Goal: Task Accomplishment & Management: Manage account settings

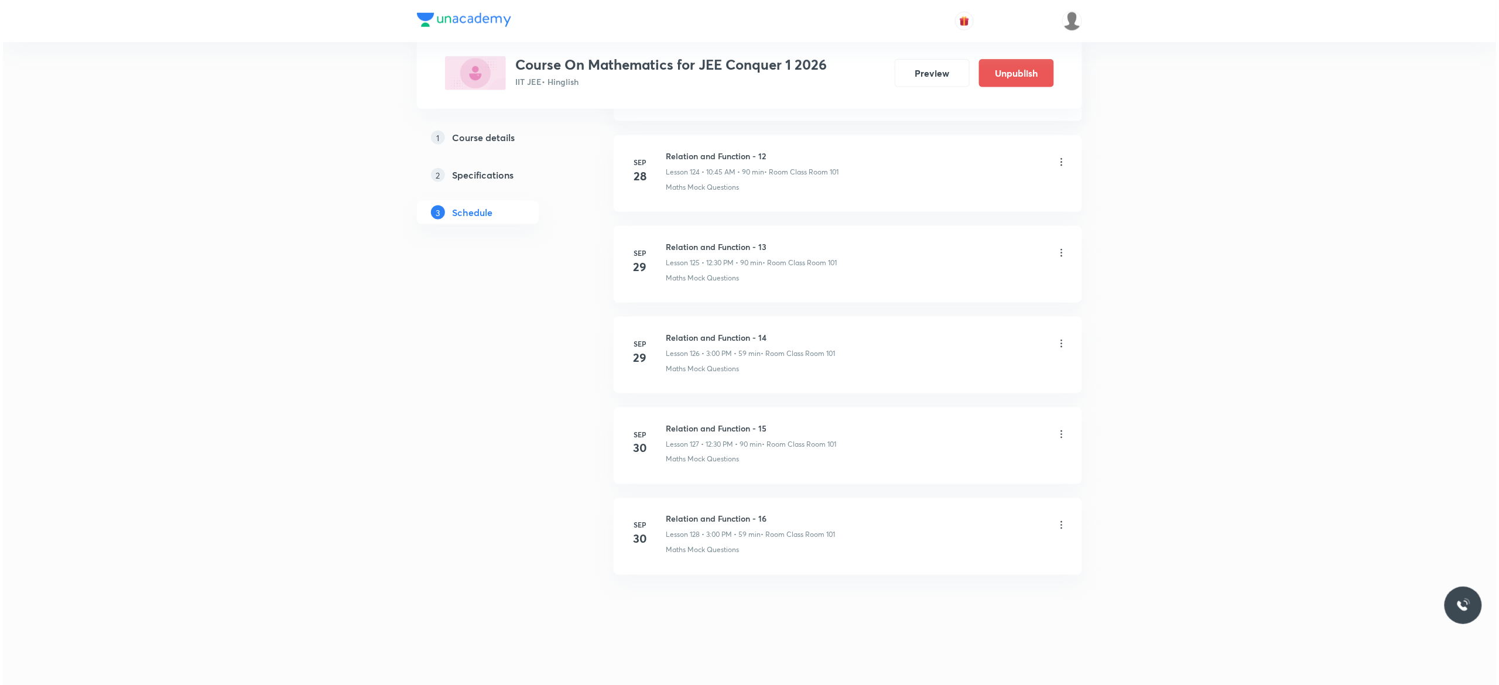
scroll to position [11921, 0]
click at [1055, 528] on icon at bounding box center [1059, 525] width 12 height 12
click at [961, 557] on li "Edit" at bounding box center [993, 555] width 128 height 22
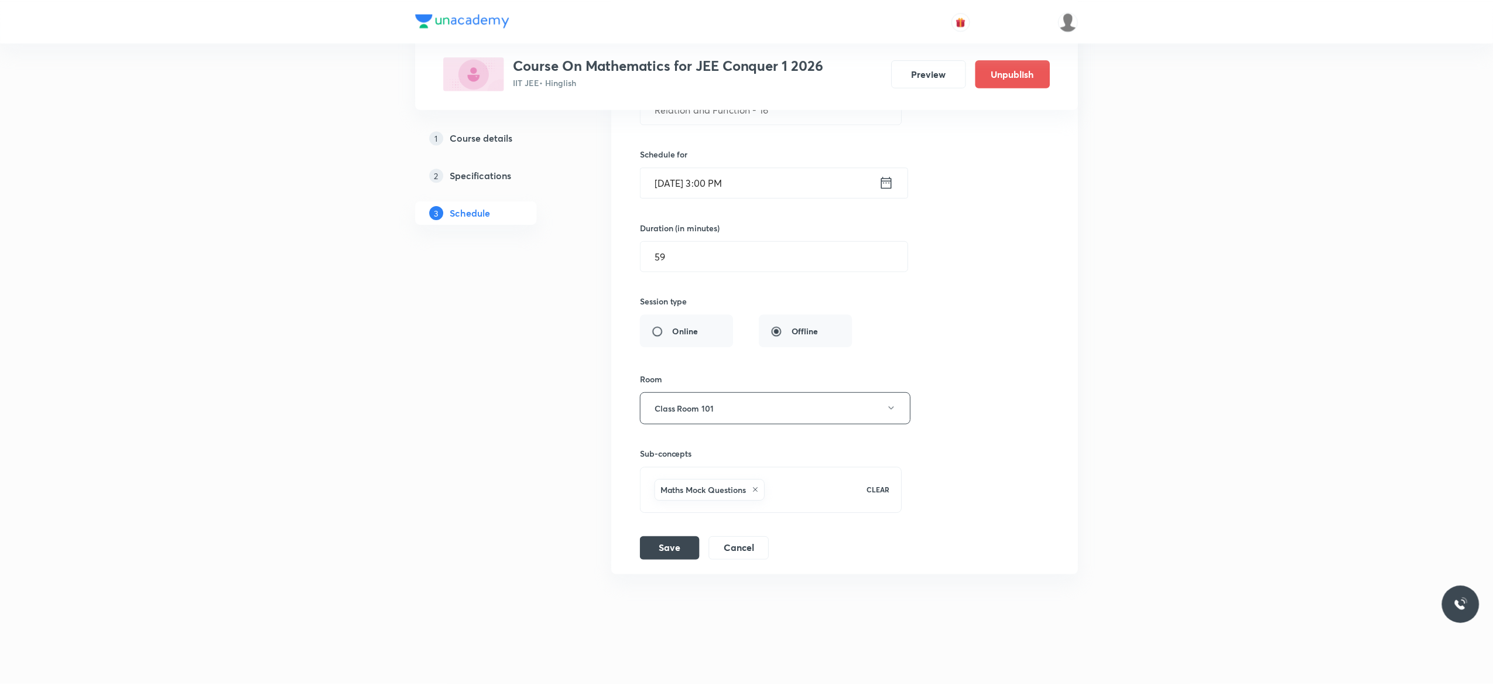
scroll to position [11834, 0]
click at [758, 489] on icon at bounding box center [755, 490] width 5 height 5
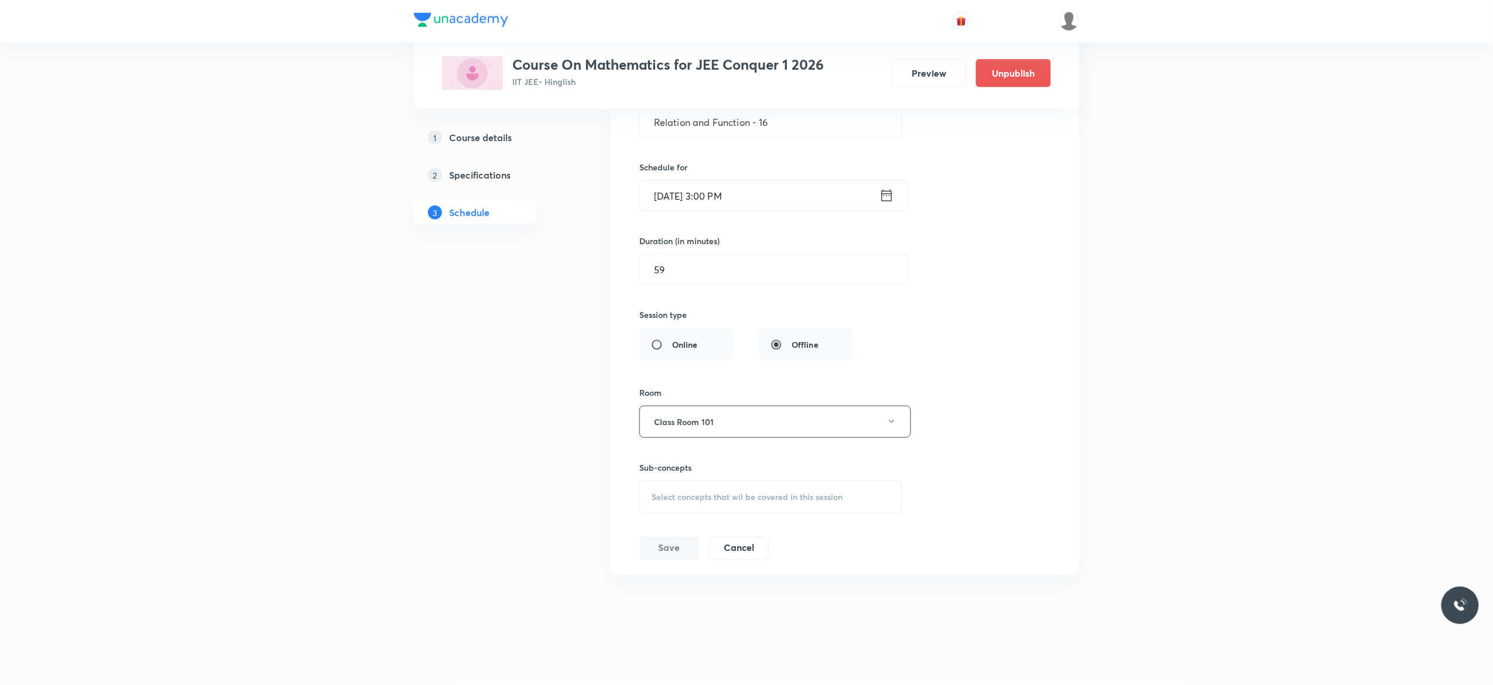
scroll to position [11820, 0]
click at [654, 499] on span "Select concepts that wil be covered in this session" at bounding box center [747, 496] width 191 height 9
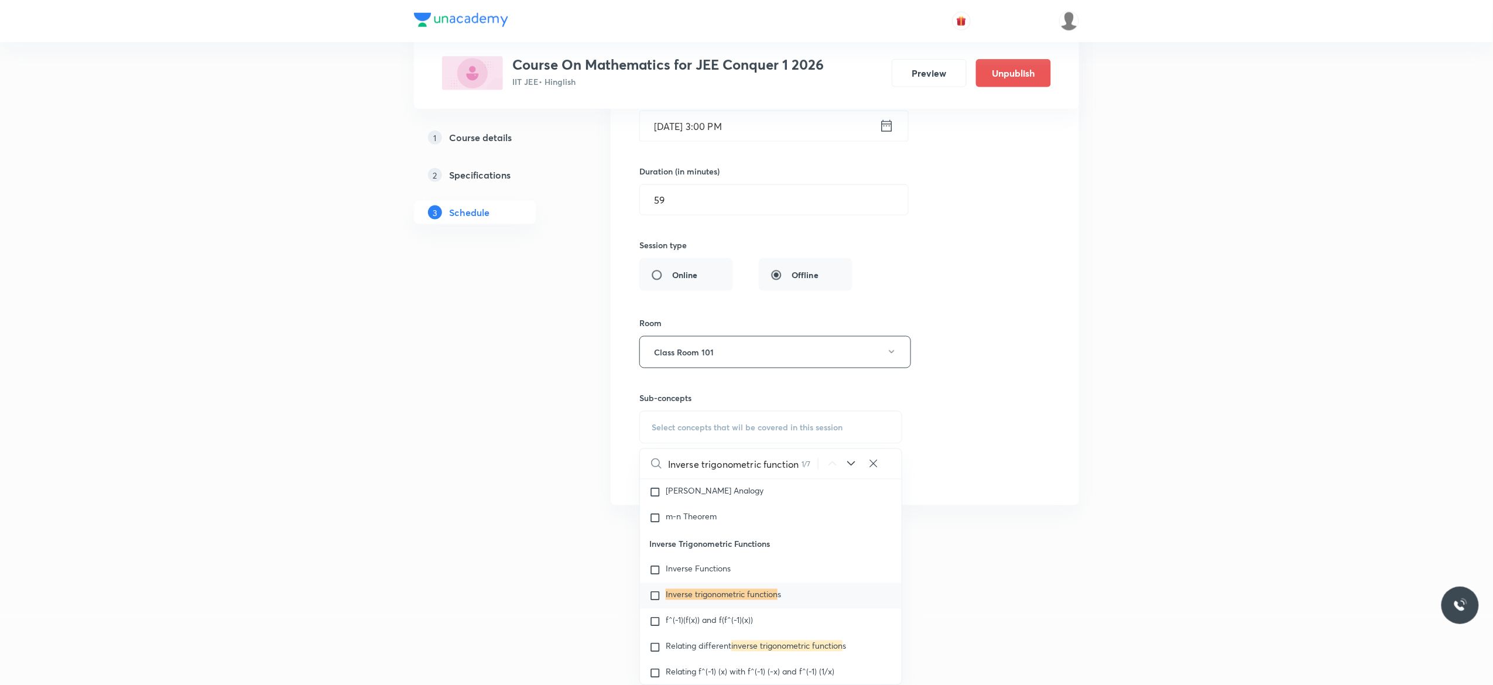
scroll to position [5780, 0]
type input "Inverse trigonometric function"
click at [657, 601] on input "checkbox" at bounding box center [657, 595] width 16 height 12
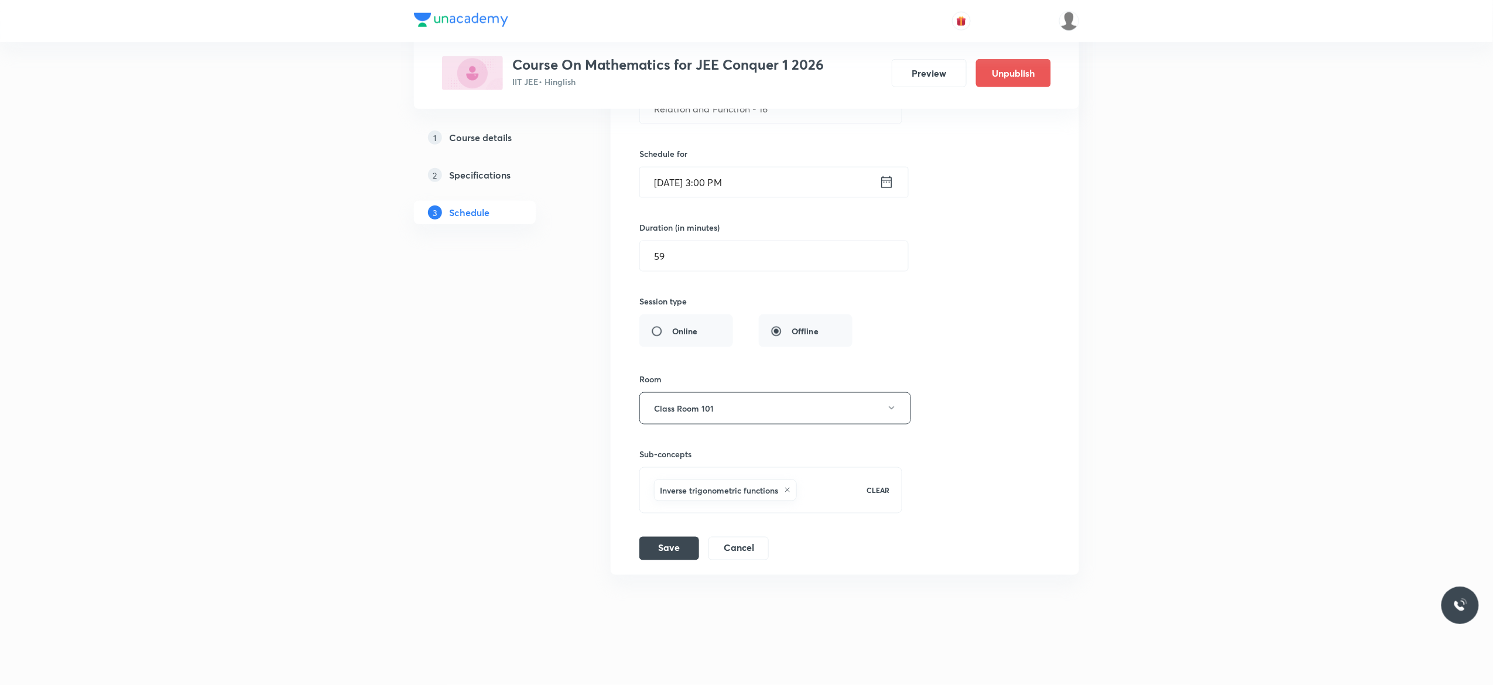
scroll to position [11834, 0]
click at [996, 336] on div "Session title 26/99 Relation and Function - 16 ​ Schedule for Sep 30, 2025, 3:0…" at bounding box center [844, 305] width 411 height 510
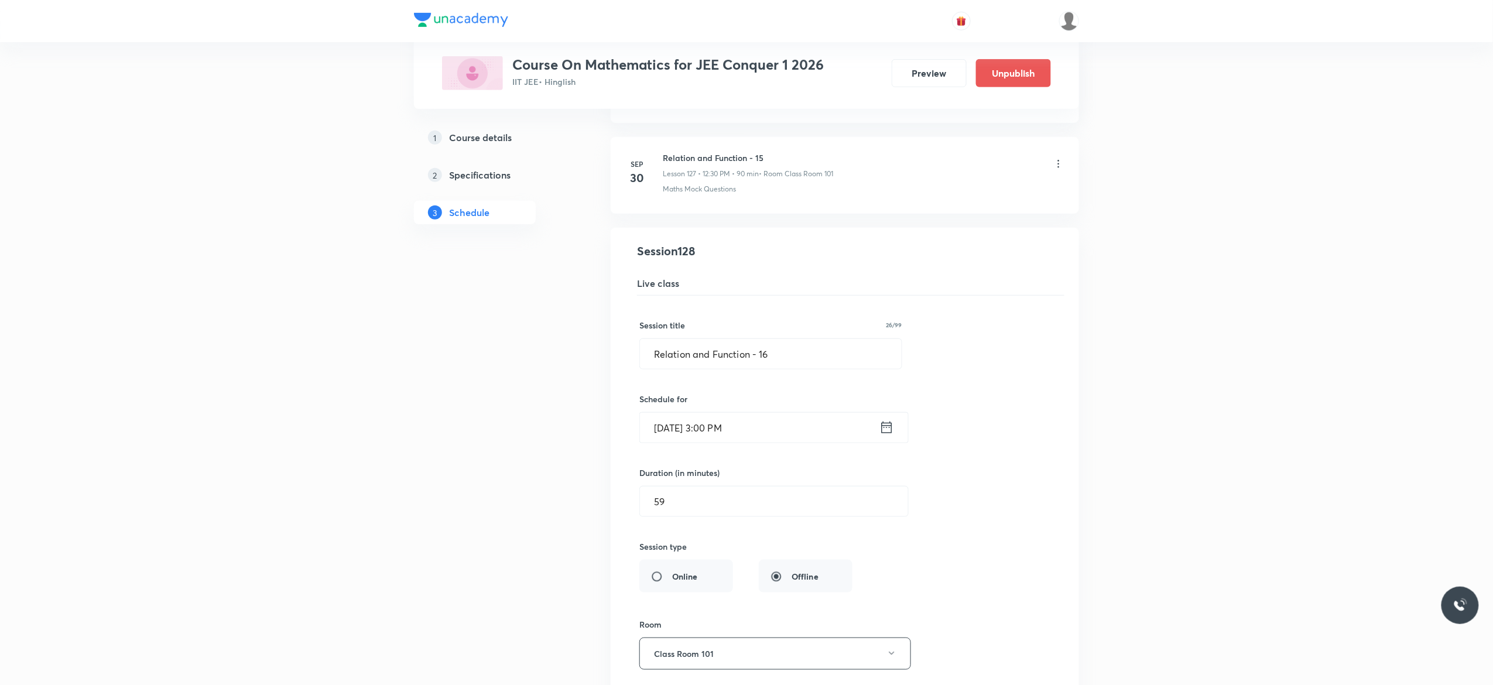
scroll to position [11506, 0]
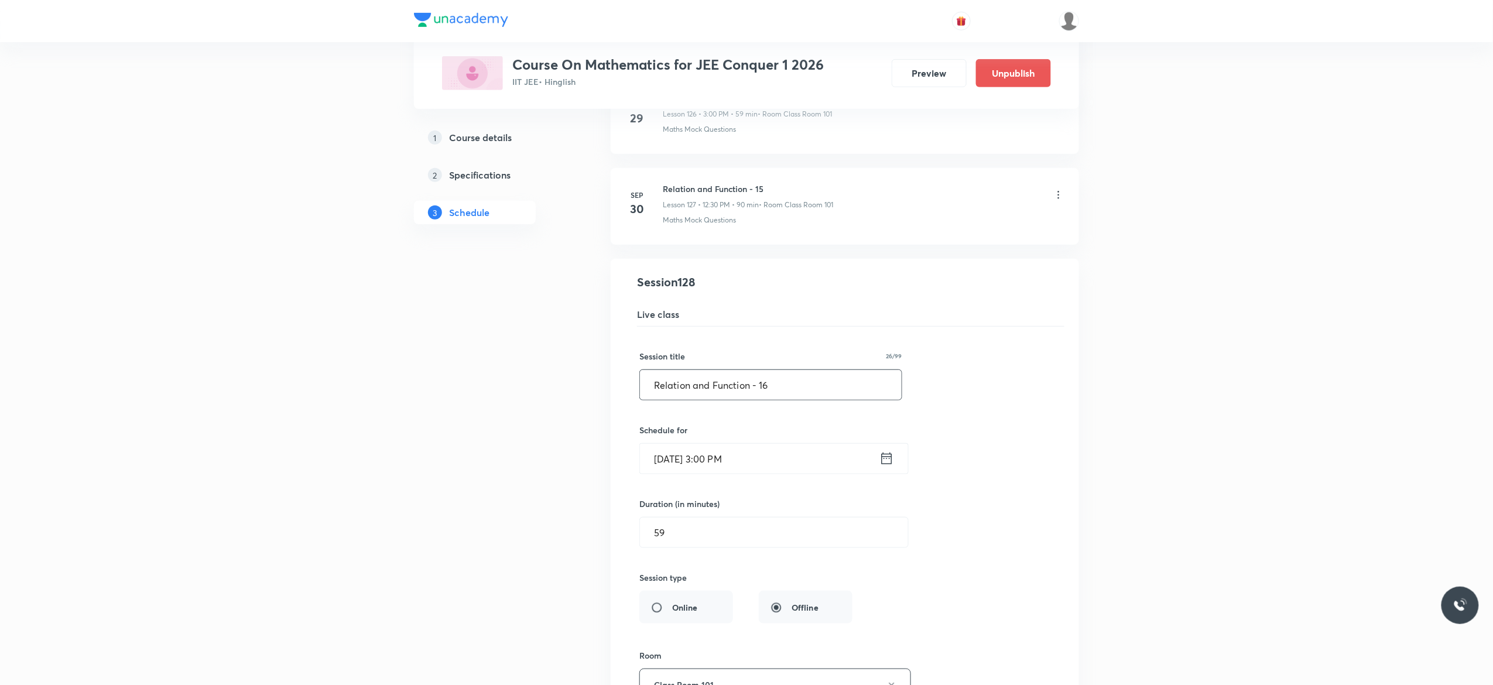
click at [787, 400] on input "Relation and Function - 16" at bounding box center [771, 385] width 262 height 30
paste input "Inverse trigonometric function"
type input "Inverse Trigonometric Function - 1"
click at [1022, 501] on div "Session title 34/99 Inverse Trigonometric Function - 1 ​ Schedule for Sep 30, 2…" at bounding box center [844, 582] width 411 height 510
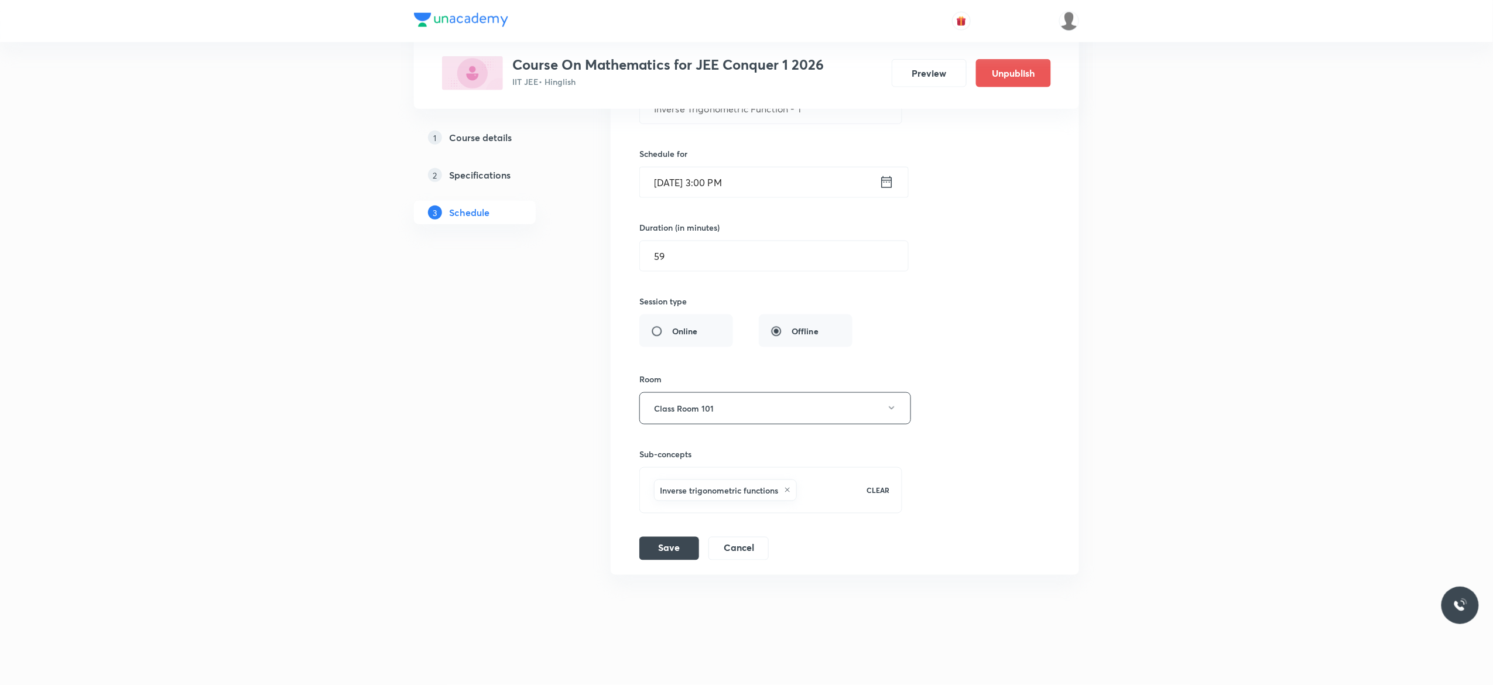
scroll to position [11834, 0]
click at [669, 550] on button "Save" at bounding box center [669, 547] width 60 height 23
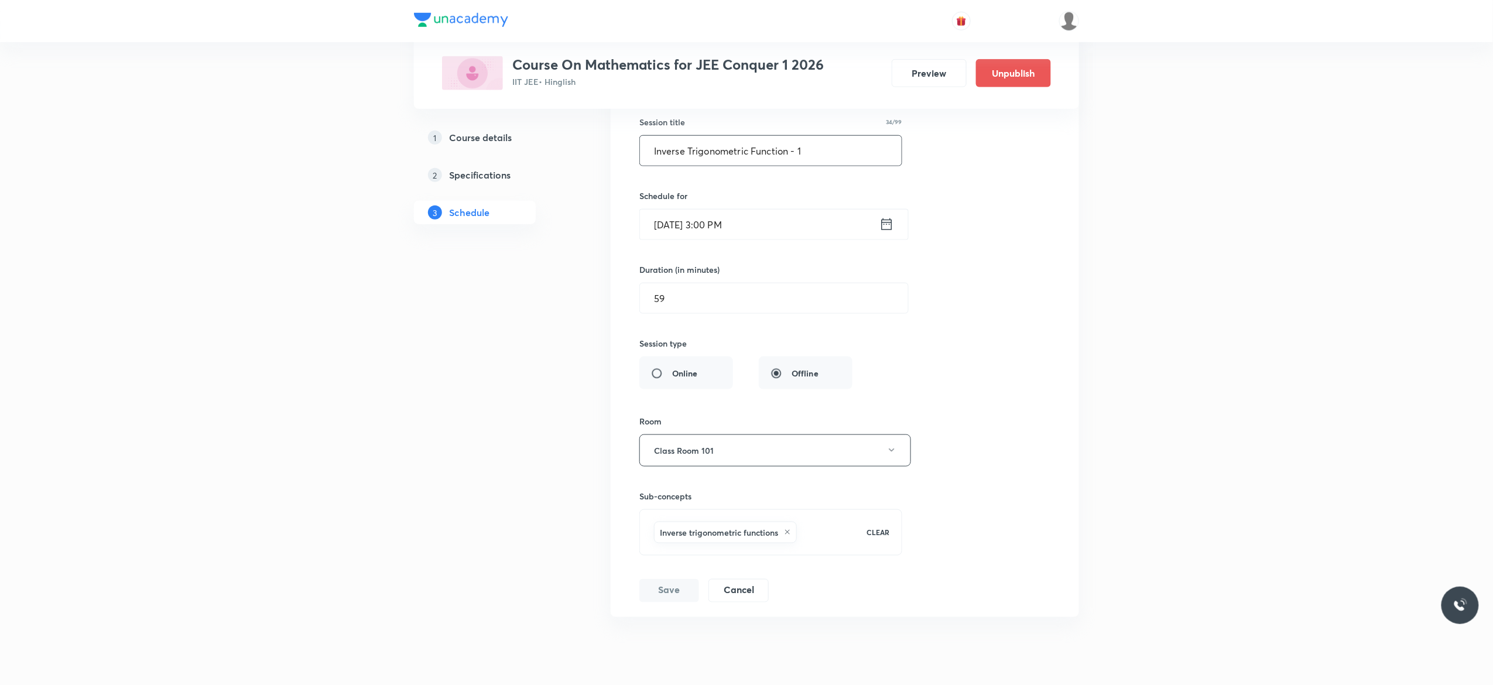
click at [815, 166] on input "Inverse Trigonometric Function - 1" at bounding box center [771, 151] width 262 height 30
type input "Inverse Trigonometric Function - 2"
click at [969, 314] on div "Session title 34/99 Inverse Trigonometric Function - 2 ​ Schedule for Sep 30, 2…" at bounding box center [844, 348] width 411 height 510
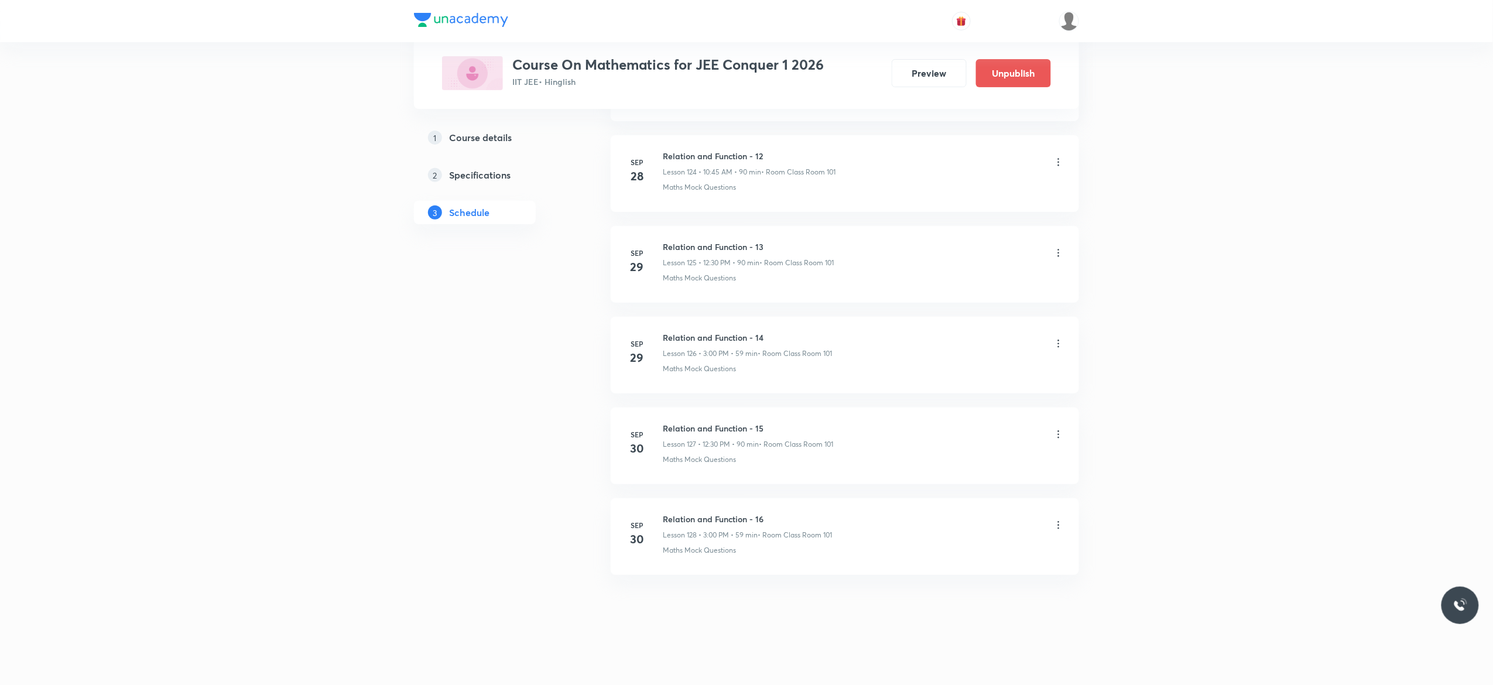
scroll to position [11381, 0]
click at [1059, 527] on icon at bounding box center [1059, 525] width 12 height 12
click at [977, 554] on li "Edit" at bounding box center [993, 556] width 128 height 22
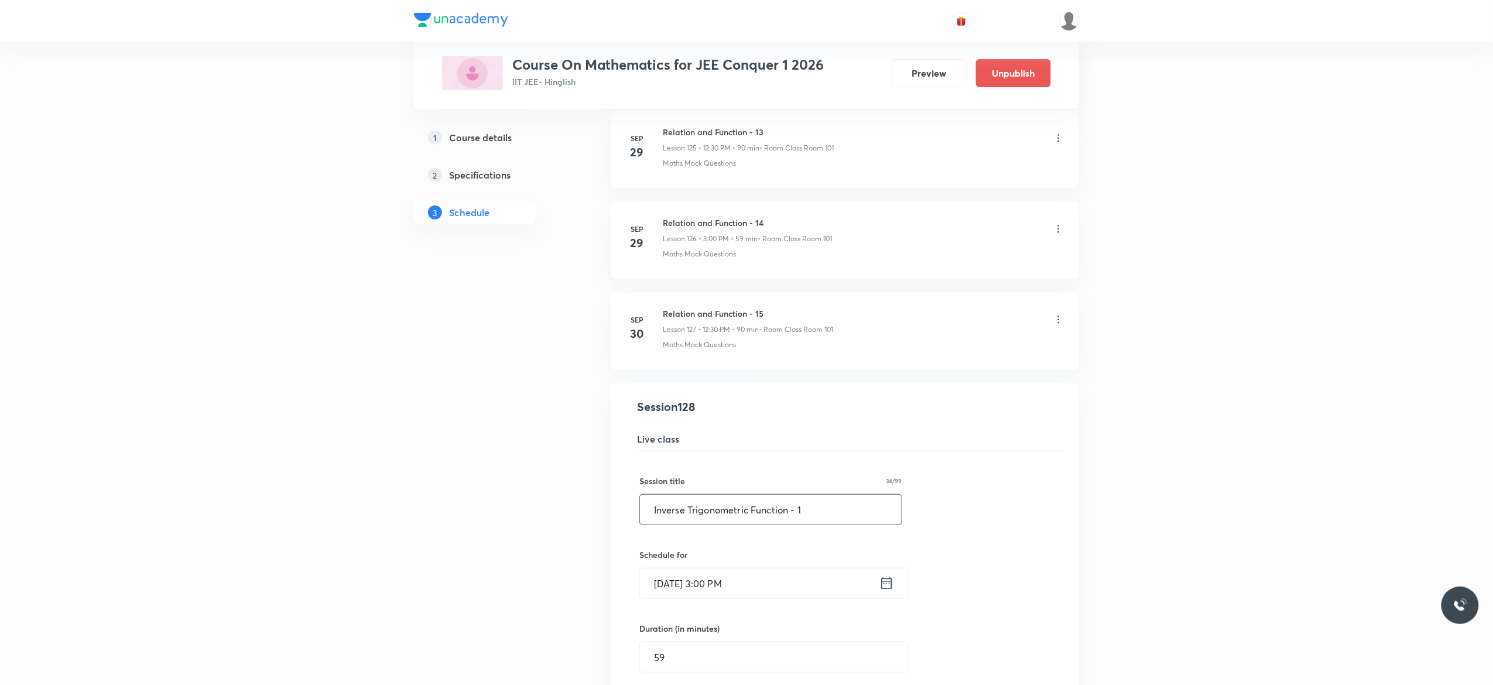
click at [829, 525] on input "Inverse Trigonometric Function - 1" at bounding box center [771, 510] width 262 height 30
type input "Inverse Trigonometric Function - 2"
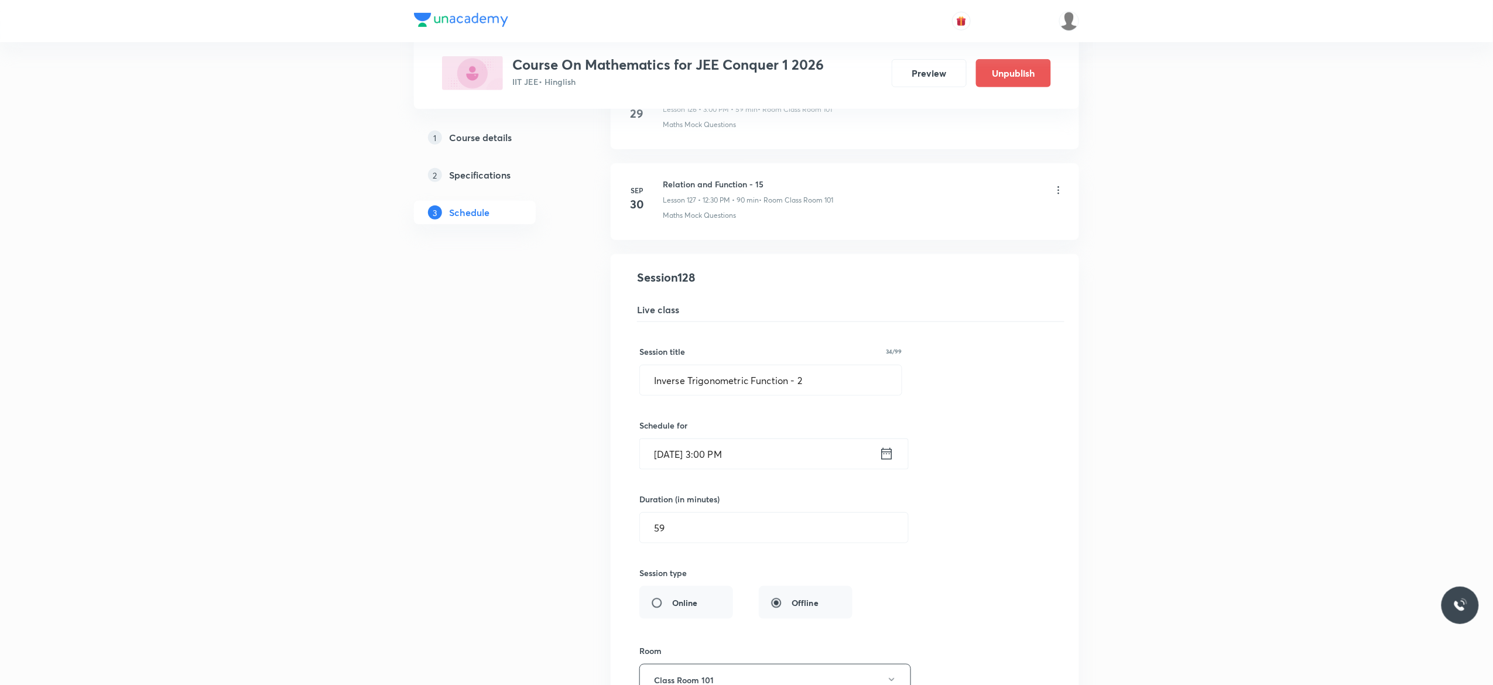
scroll to position [11834, 0]
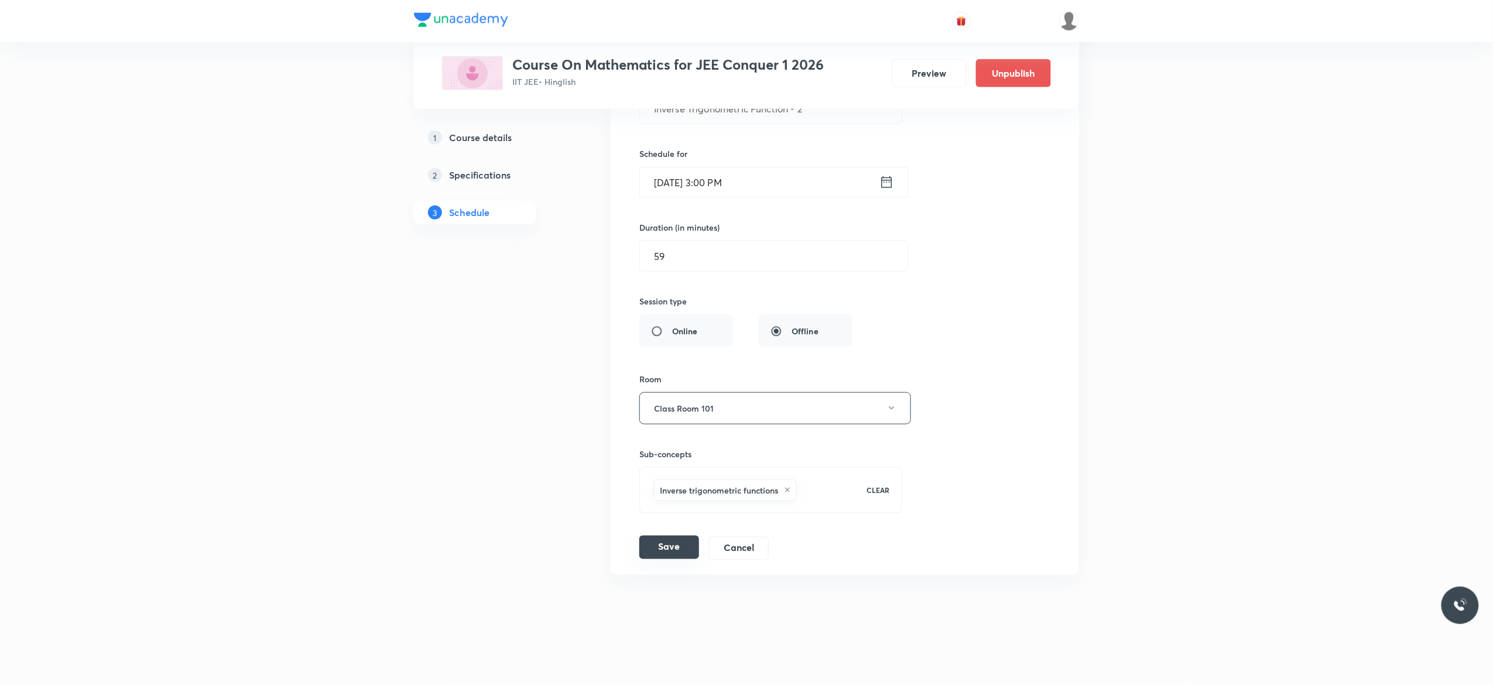
click at [665, 550] on button "Save" at bounding box center [669, 547] width 60 height 23
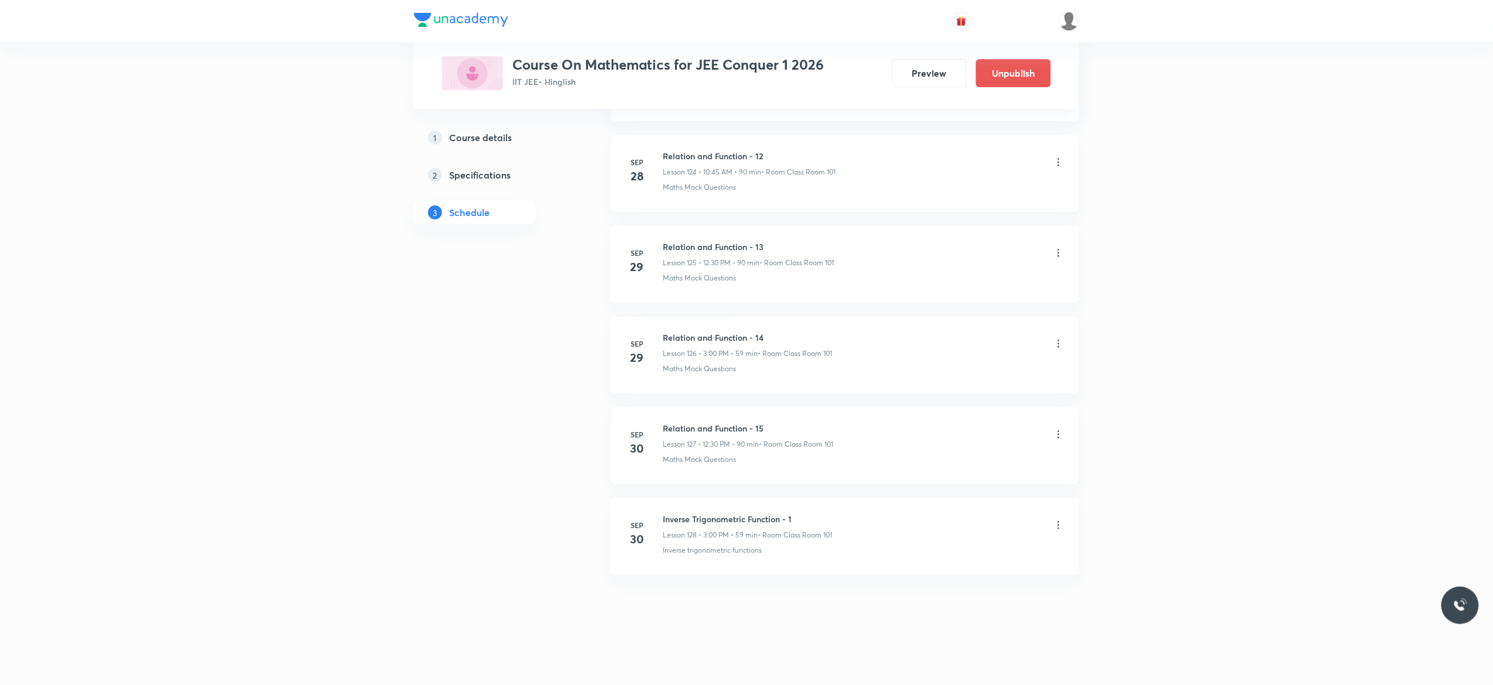
scroll to position [11381, 0]
drag, startPoint x: 806, startPoint y: 509, endPoint x: 658, endPoint y: 510, distance: 147.5
click at [658, 510] on li "Sep 30 Inverse Trigonometric Function - 1 Lesson 128 • 3:00 PM • 59 min • Room …" at bounding box center [845, 536] width 468 height 77
copy h6 "Inverse Trigonometric Function - 1"
click at [799, 515] on h6 "Inverse Trigonometric Function - 2" at bounding box center [747, 519] width 169 height 12
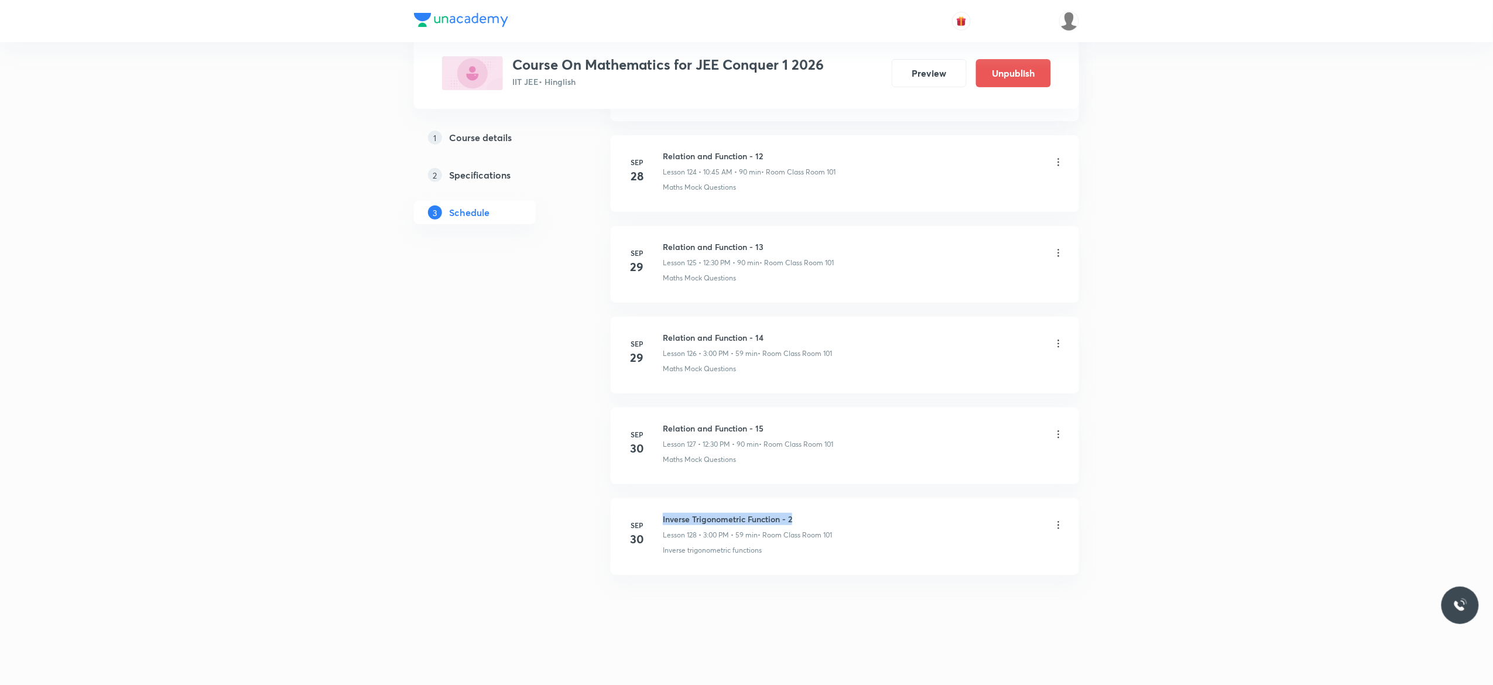
drag, startPoint x: 799, startPoint y: 515, endPoint x: 650, endPoint y: 501, distance: 149.4
click at [650, 501] on li "Sep 30 Inverse Trigonometric Function - 2 Lesson 128 • 3:00 PM • 59 min • Room …" at bounding box center [845, 536] width 468 height 77
copy h6 "Inverse Trigonometric Function - 2"
click at [1060, 436] on icon at bounding box center [1059, 435] width 12 height 12
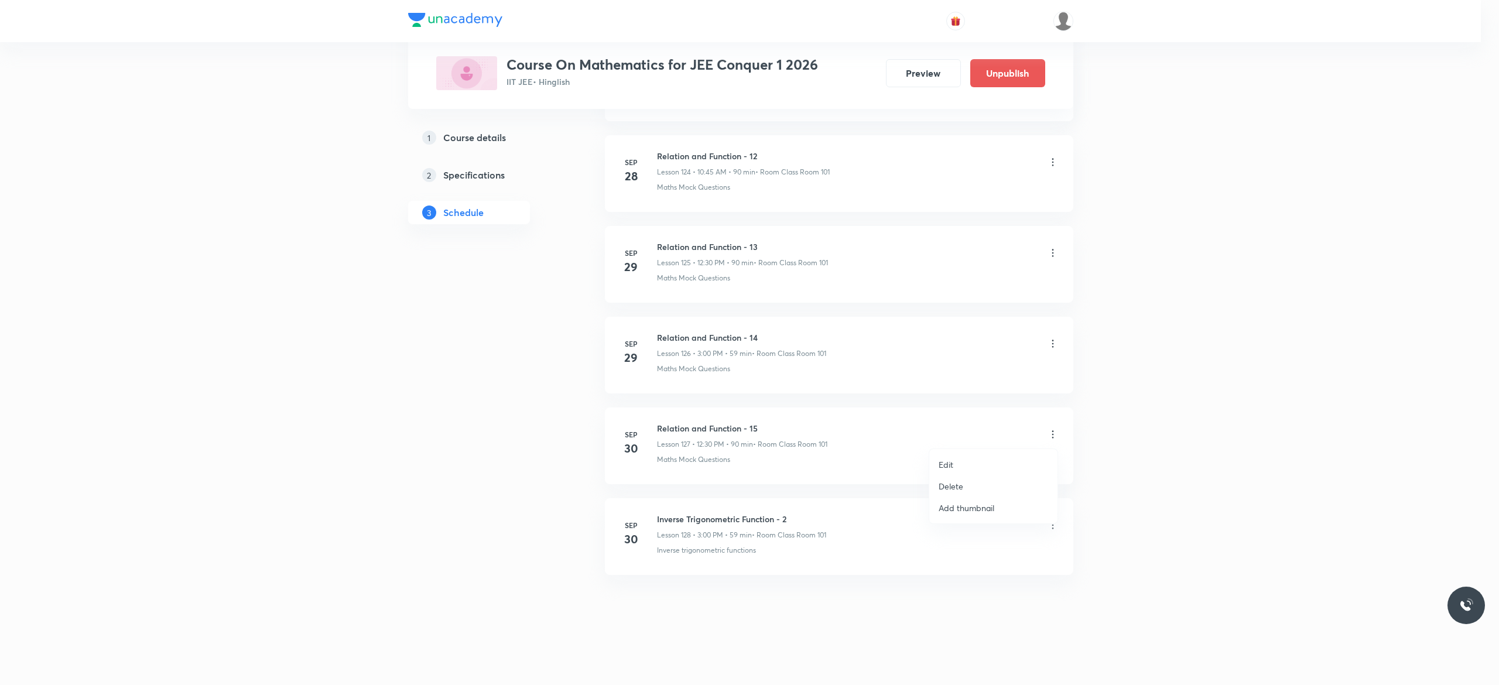
click at [974, 464] on li "Edit" at bounding box center [993, 465] width 128 height 22
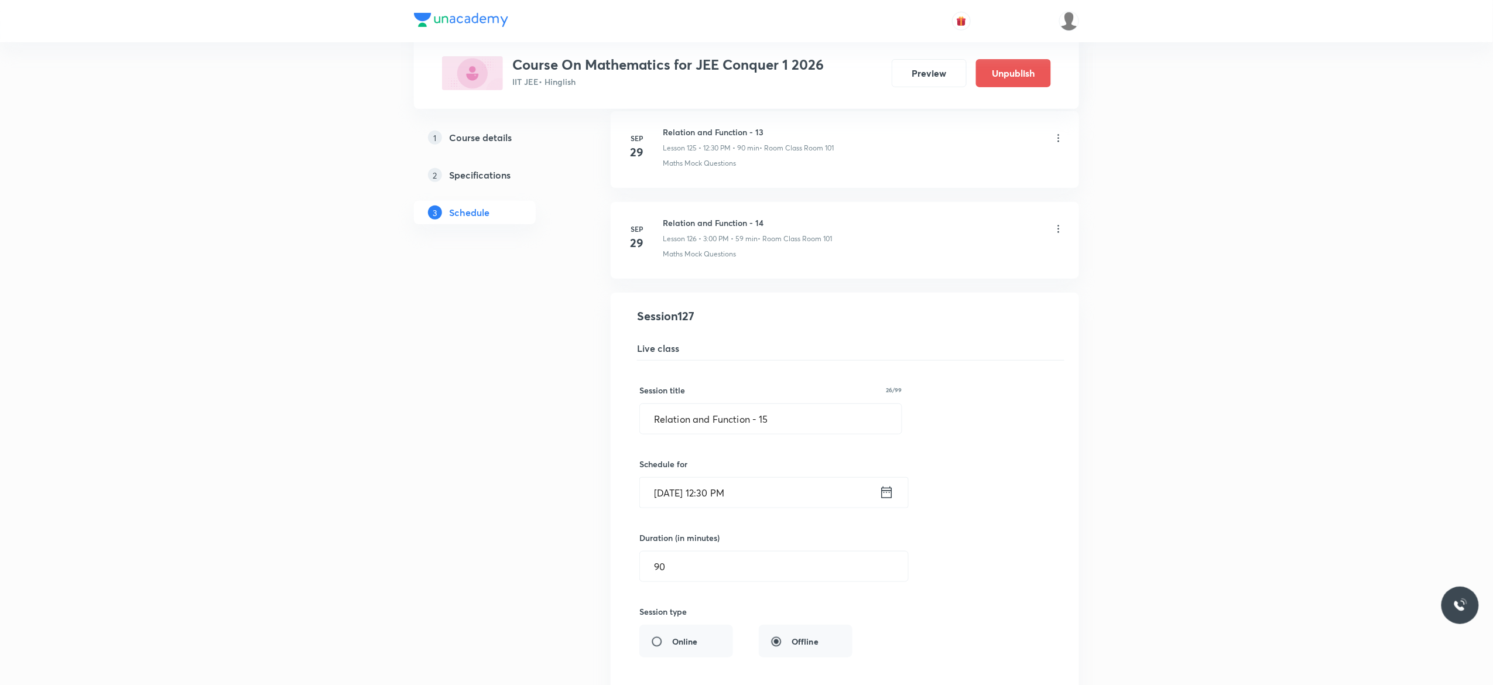
click at [1005, 498] on div "Session title 26/99 Relation and Function - 15 ​ Schedule for Sep 30, 2025, 12:…" at bounding box center [844, 616] width 411 height 510
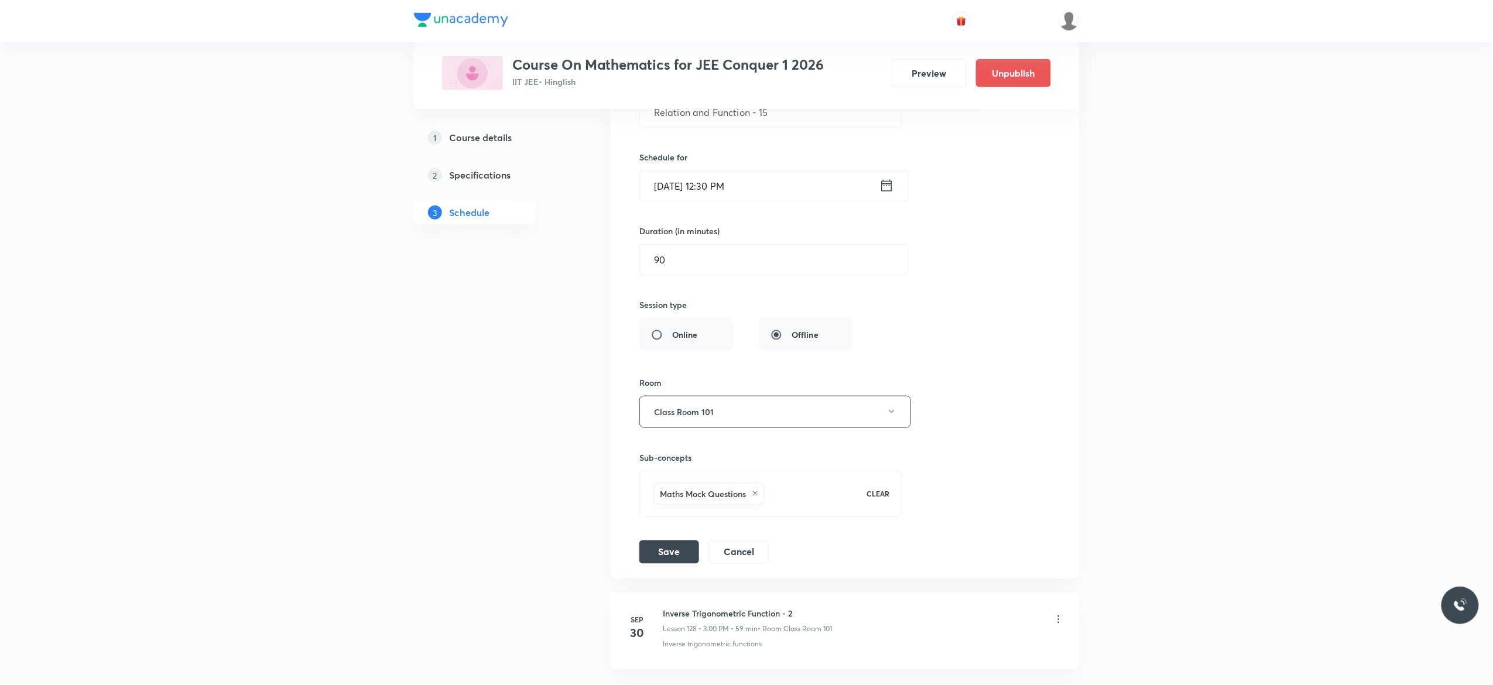
scroll to position [11834, 0]
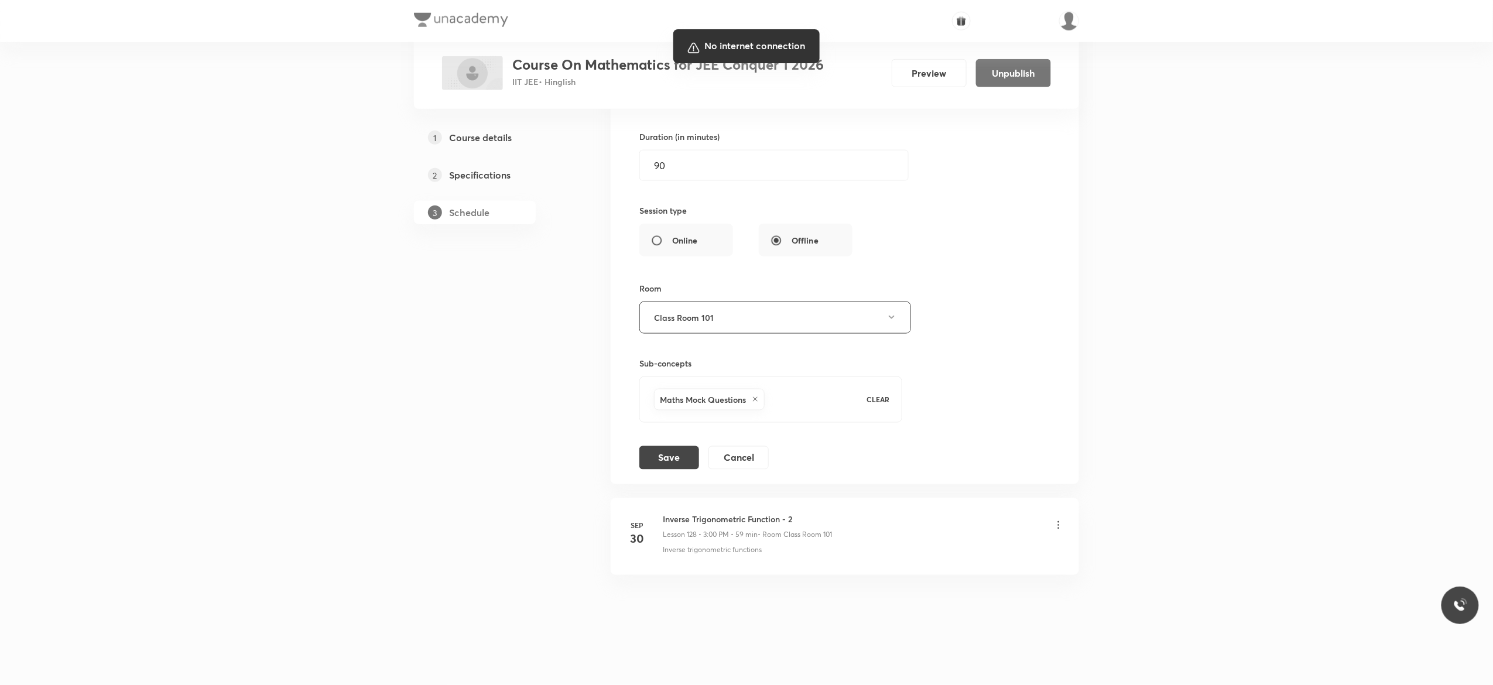
click at [758, 396] on div at bounding box center [746, 342] width 1493 height 685
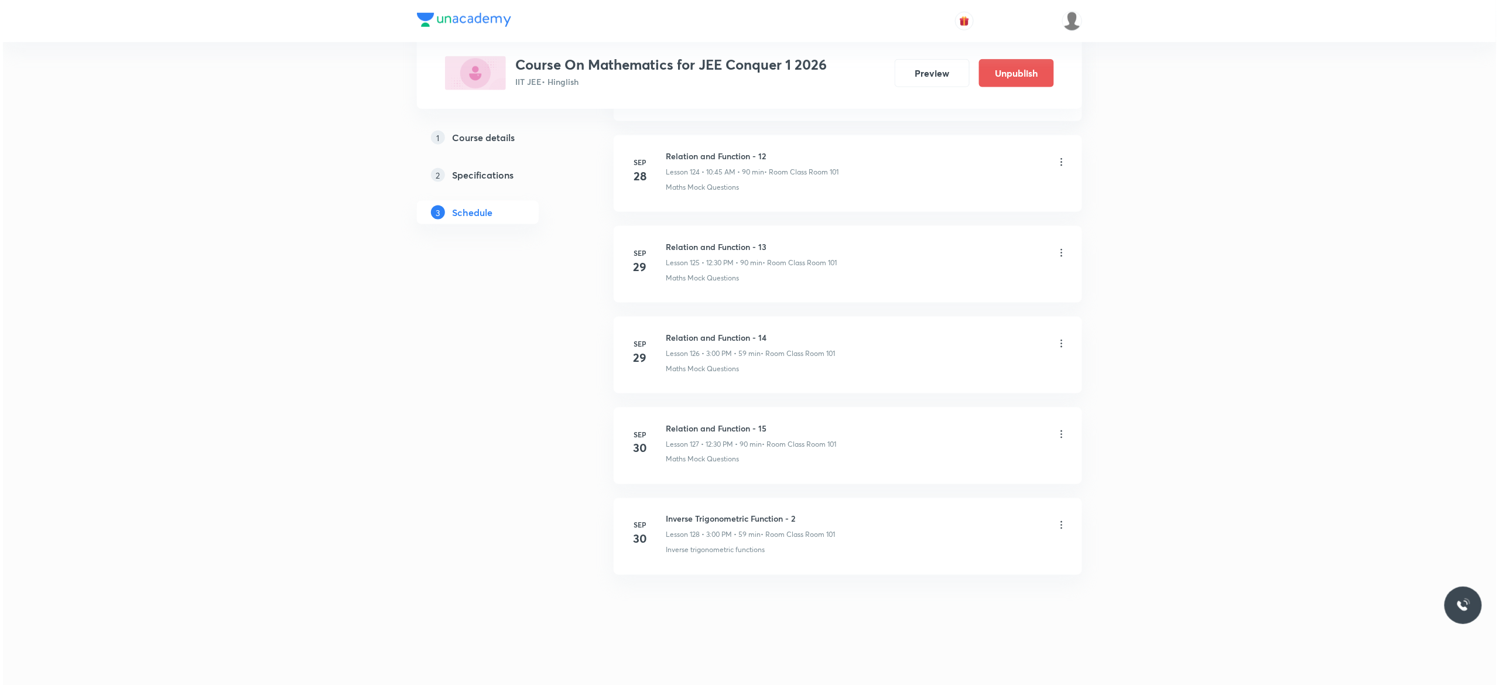
scroll to position [11921, 0]
click at [1060, 433] on icon at bounding box center [1059, 435] width 12 height 12
click at [968, 460] on li "Edit" at bounding box center [993, 465] width 128 height 22
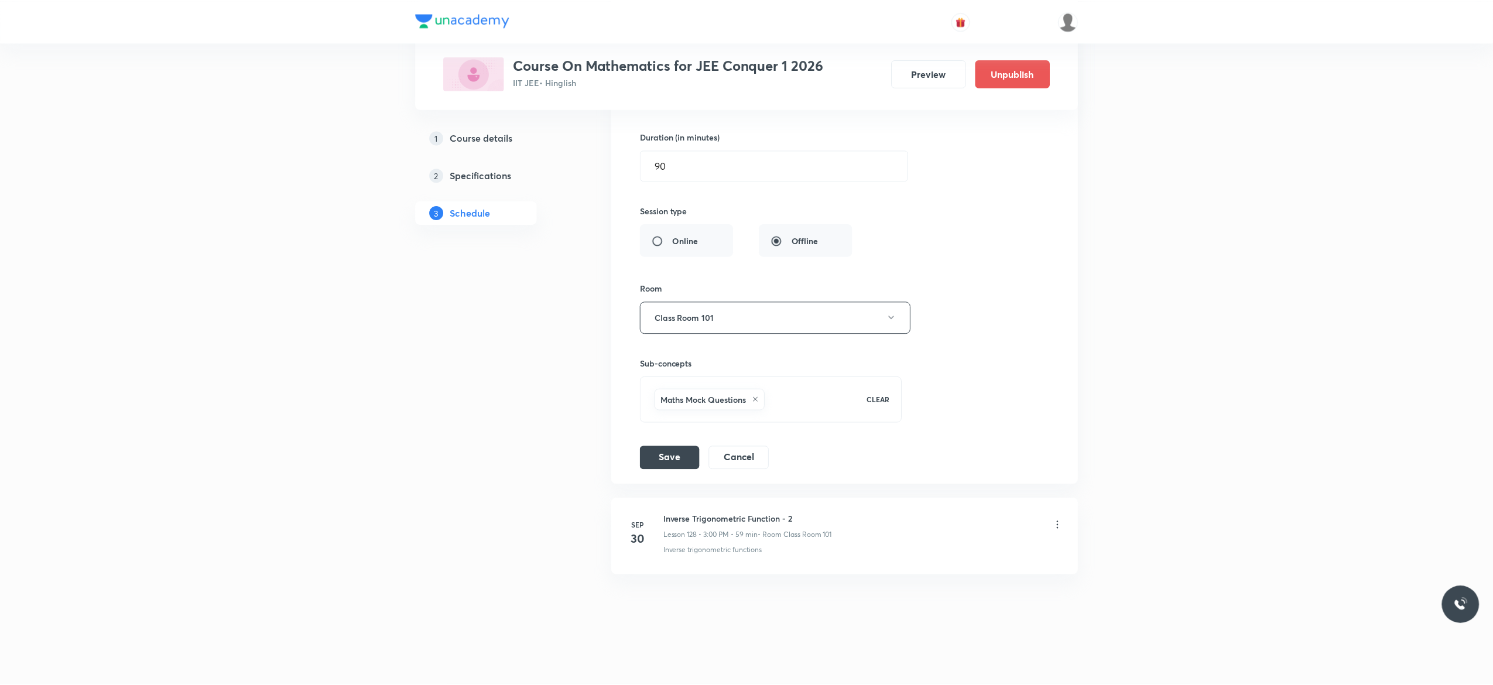
scroll to position [11834, 0]
click at [756, 398] on icon at bounding box center [755, 399] width 7 height 7
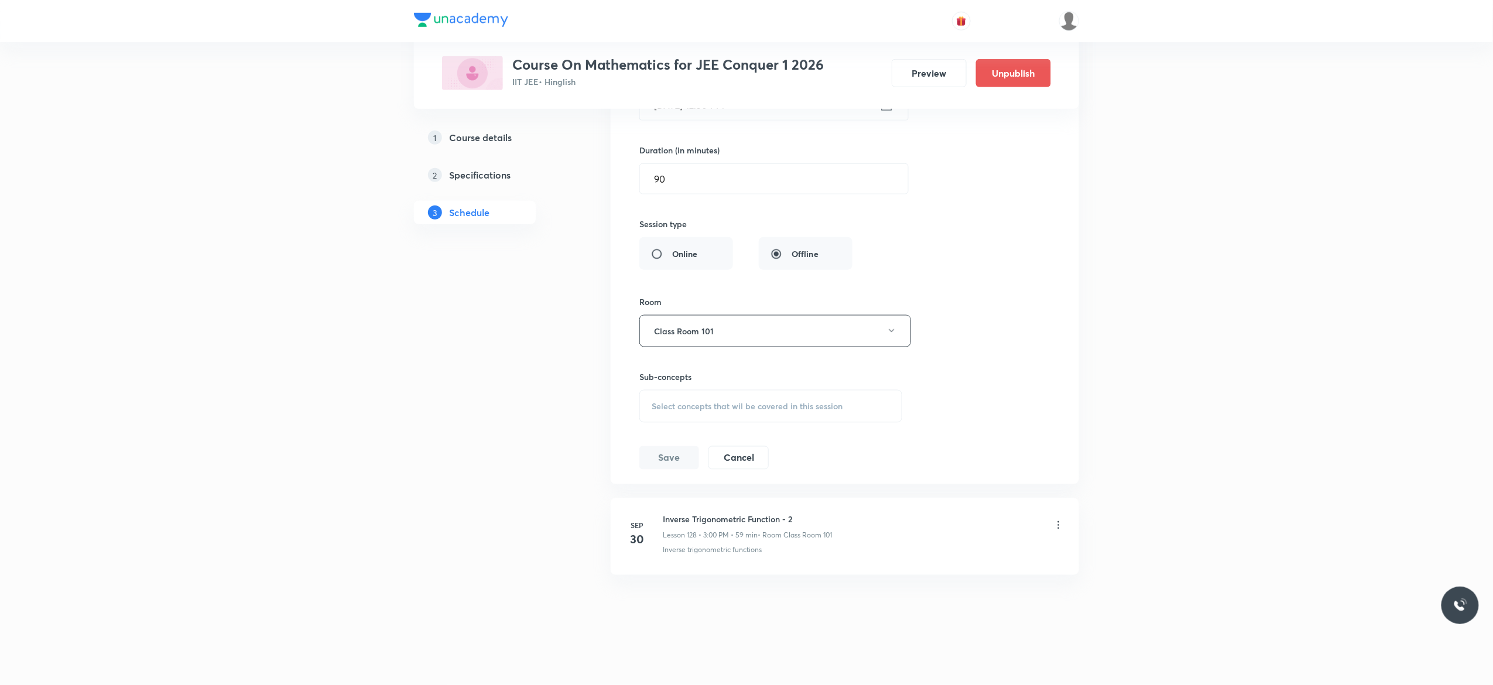
scroll to position [11820, 0]
click at [677, 411] on span "Select concepts that wil be covered in this session" at bounding box center [747, 406] width 191 height 9
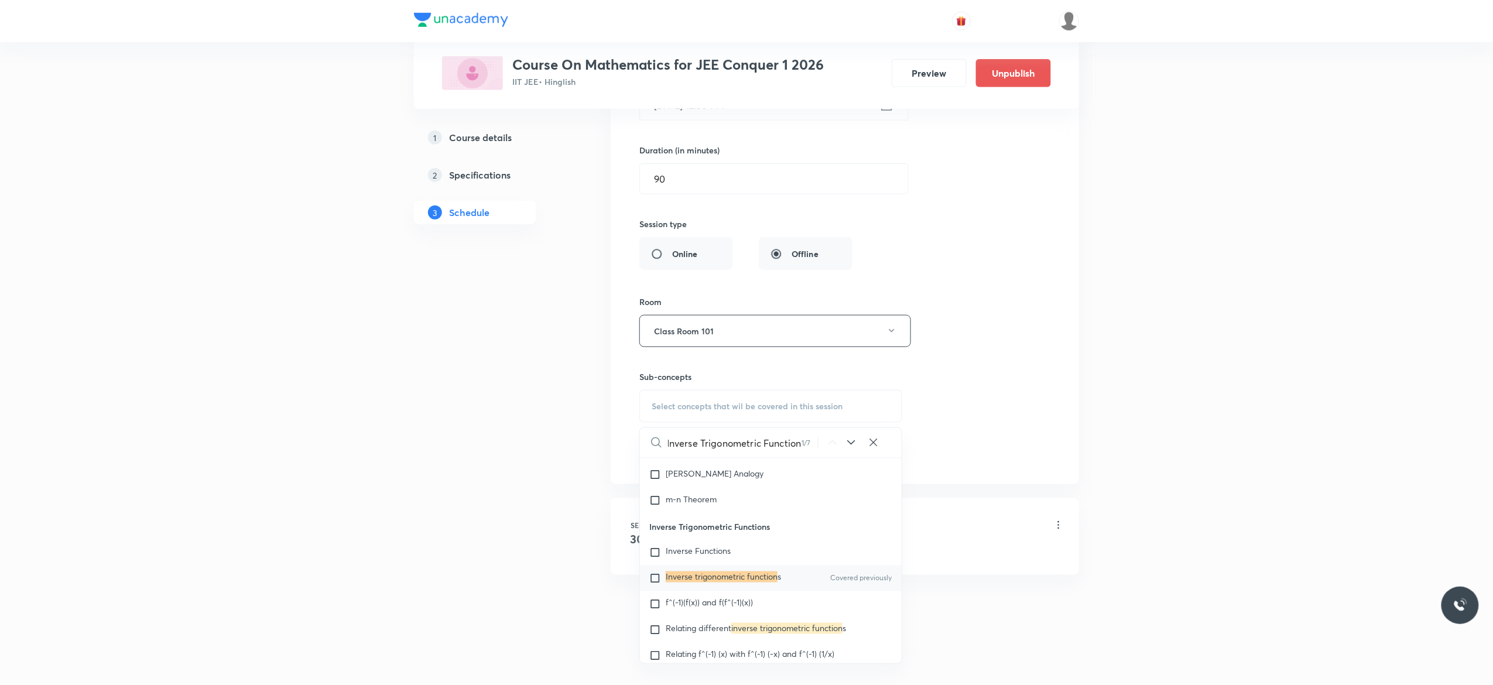
scroll to position [5780, 0]
type input "Inverse Trigonometric Function"
click at [656, 580] on input "checkbox" at bounding box center [657, 574] width 16 height 12
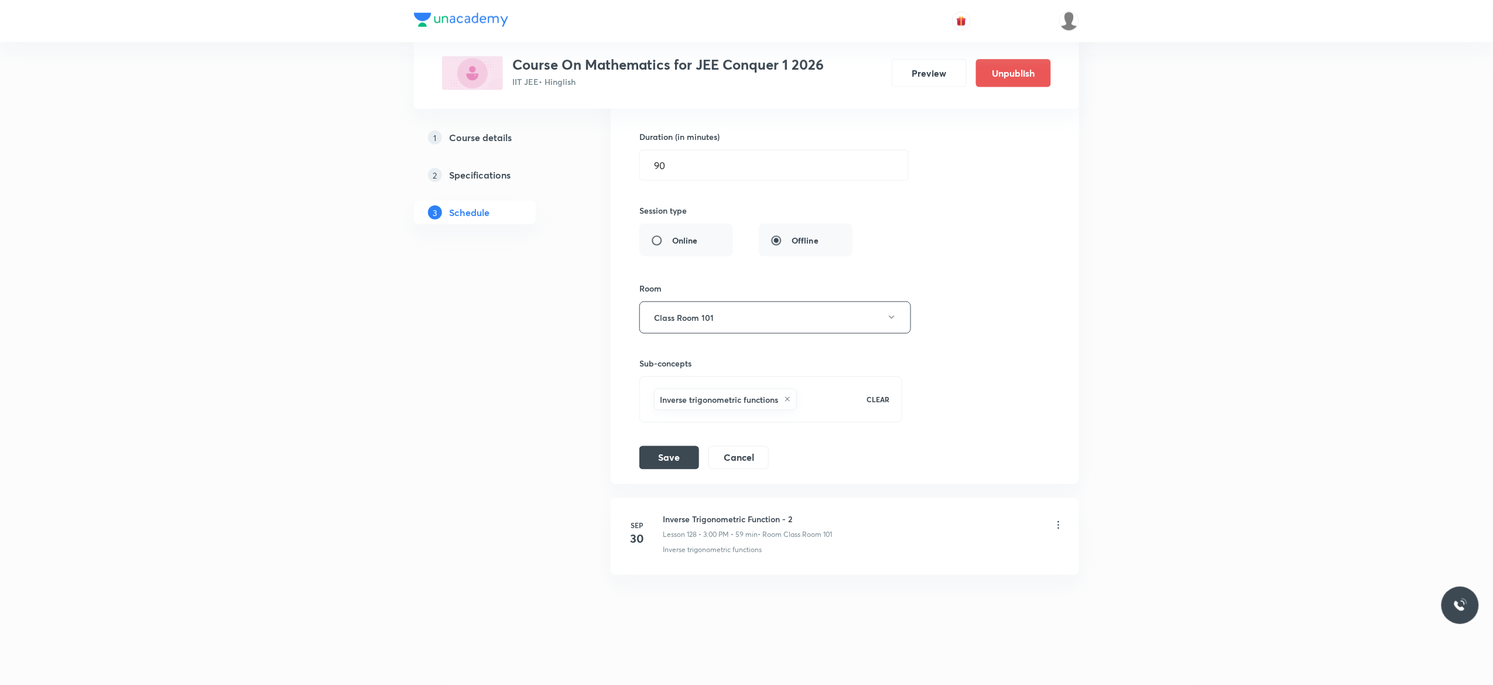
click at [1005, 383] on div "Session title 26/99 Relation and Function - 15 ​ Schedule for [DATE] 12:30 PM ​…" at bounding box center [844, 215] width 411 height 510
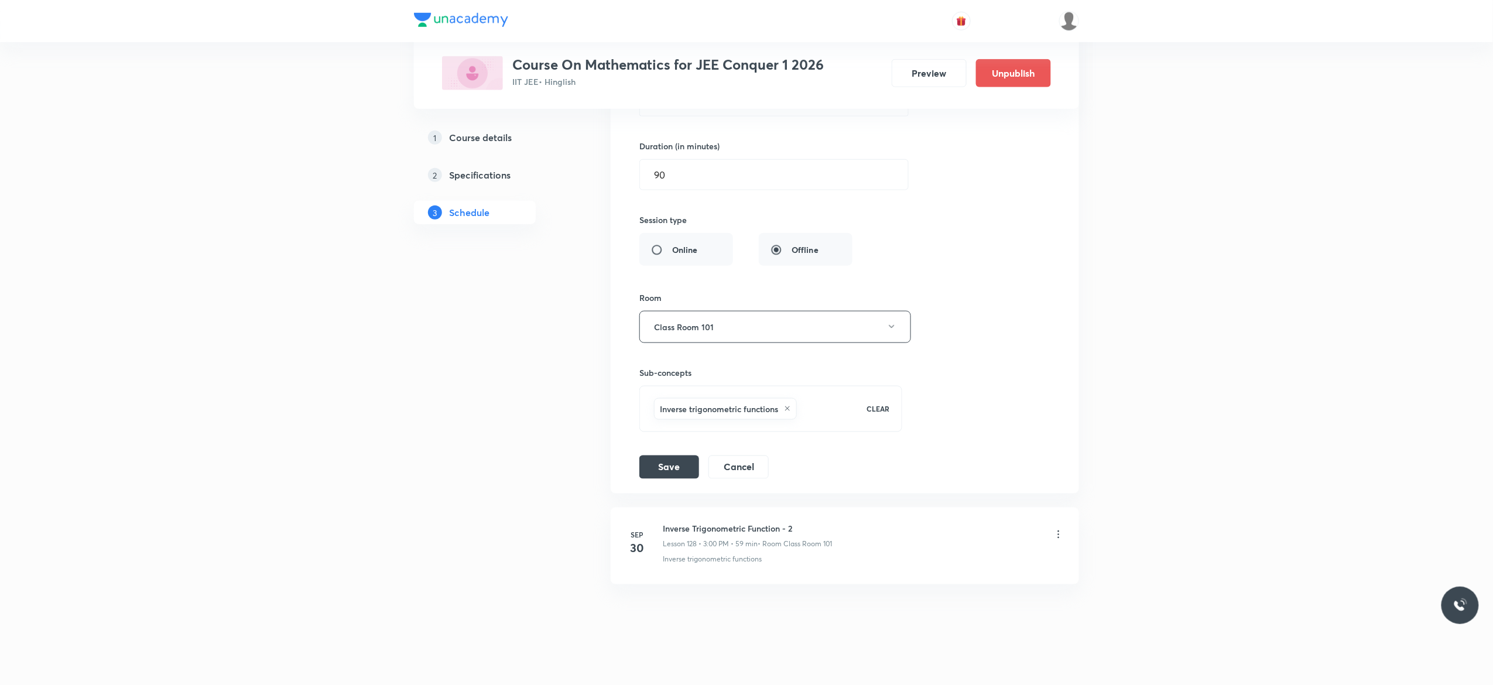
scroll to position [11632, 0]
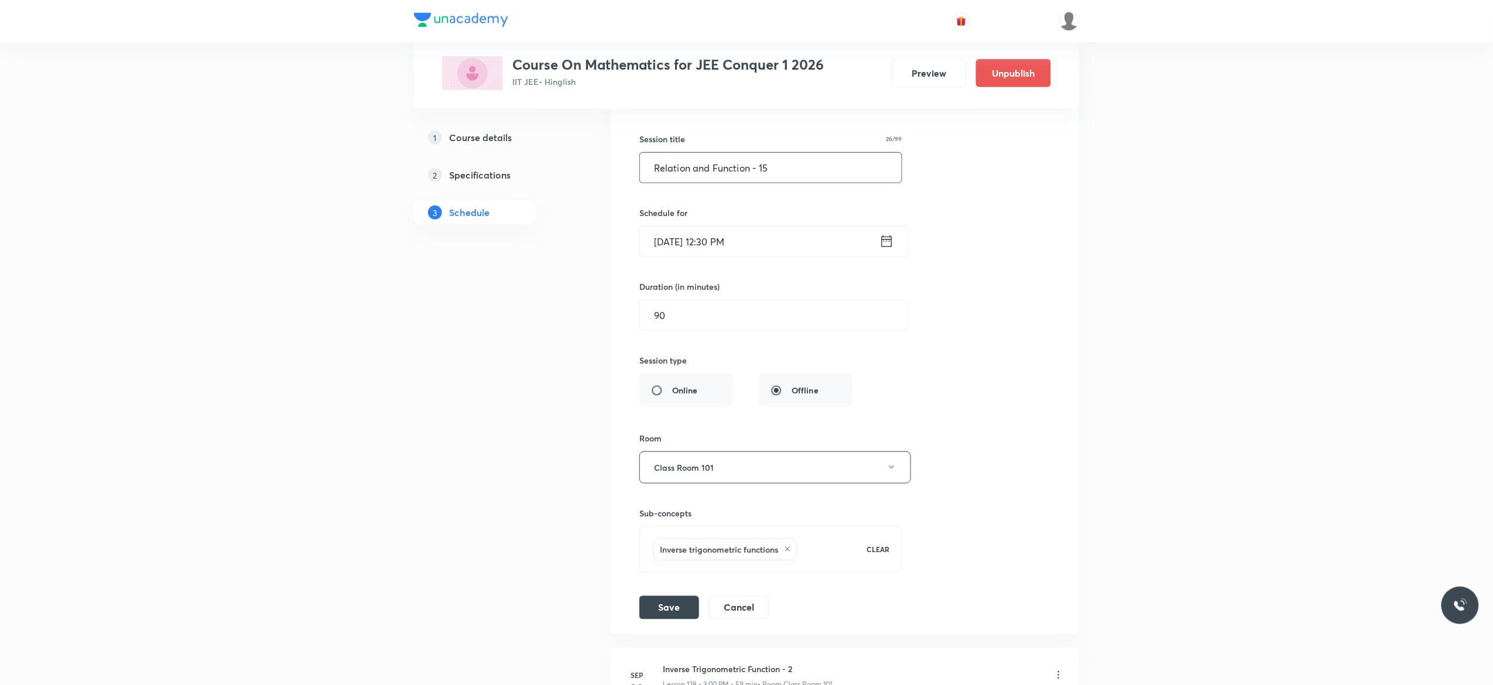
click at [787, 183] on input "Relation and Function - 15" at bounding box center [771, 168] width 262 height 30
type input "R"
paste input "Inverse Trigonometric Function - 2"
type input "Inverse Trigonometric Function - 1"
click at [1025, 276] on div "Session title 34/99 Inverse Trigonometric Function - 1 ​ Schedule for [DATE] 12…" at bounding box center [844, 364] width 411 height 510
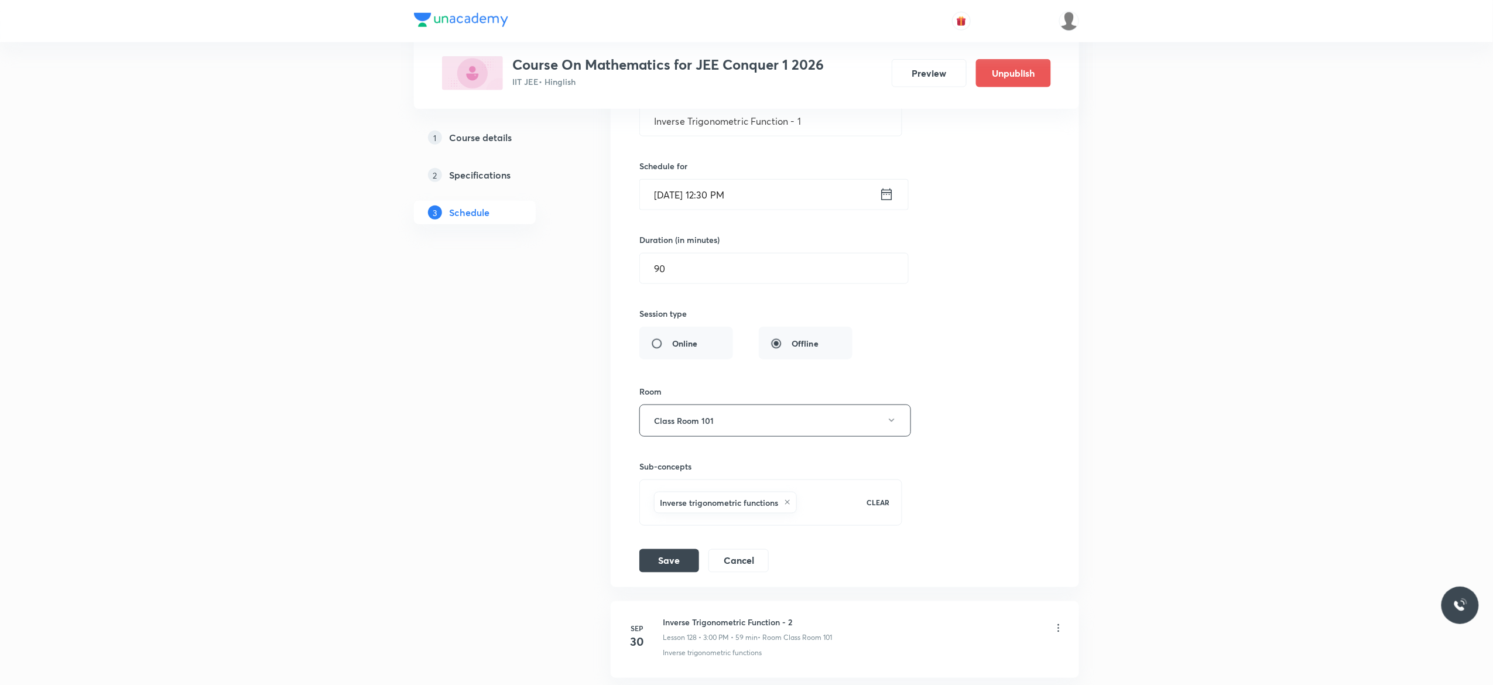
scroll to position [11834, 0]
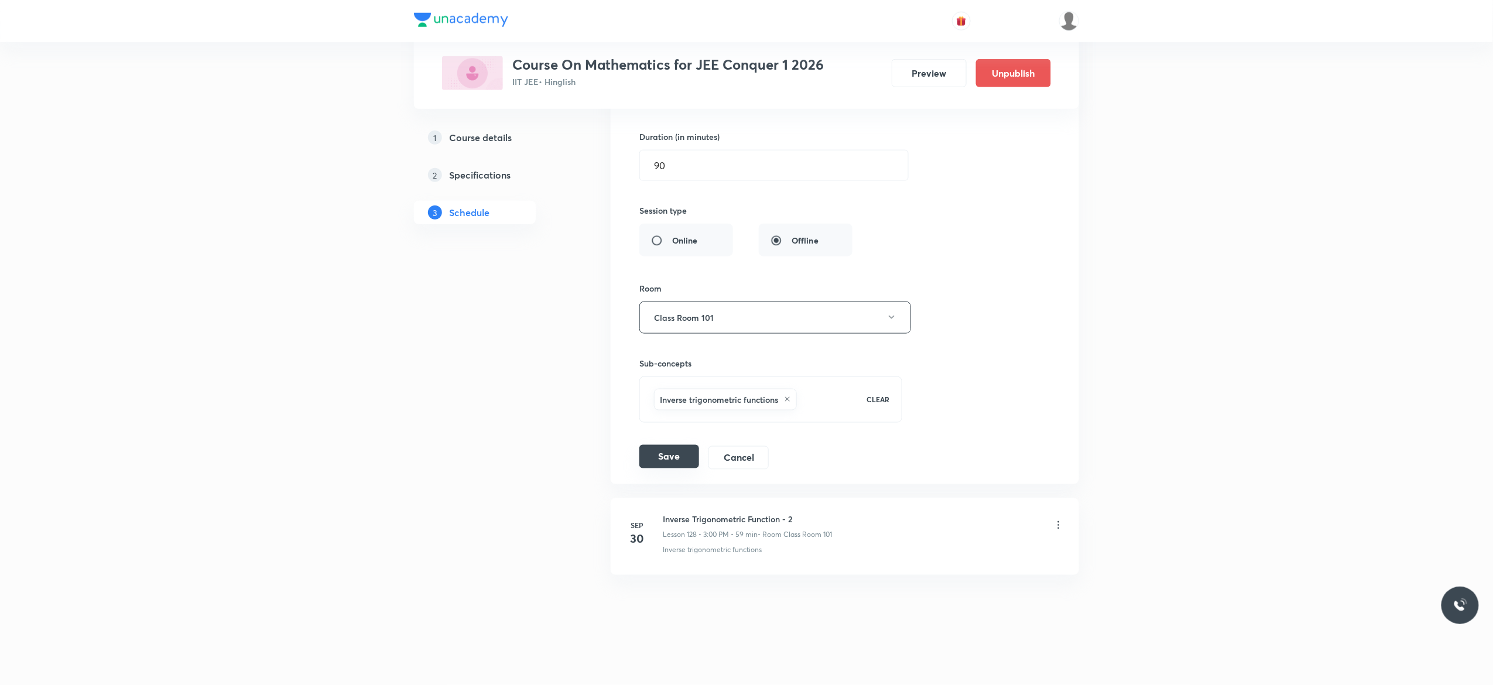
click at [670, 458] on button "Save" at bounding box center [669, 456] width 60 height 23
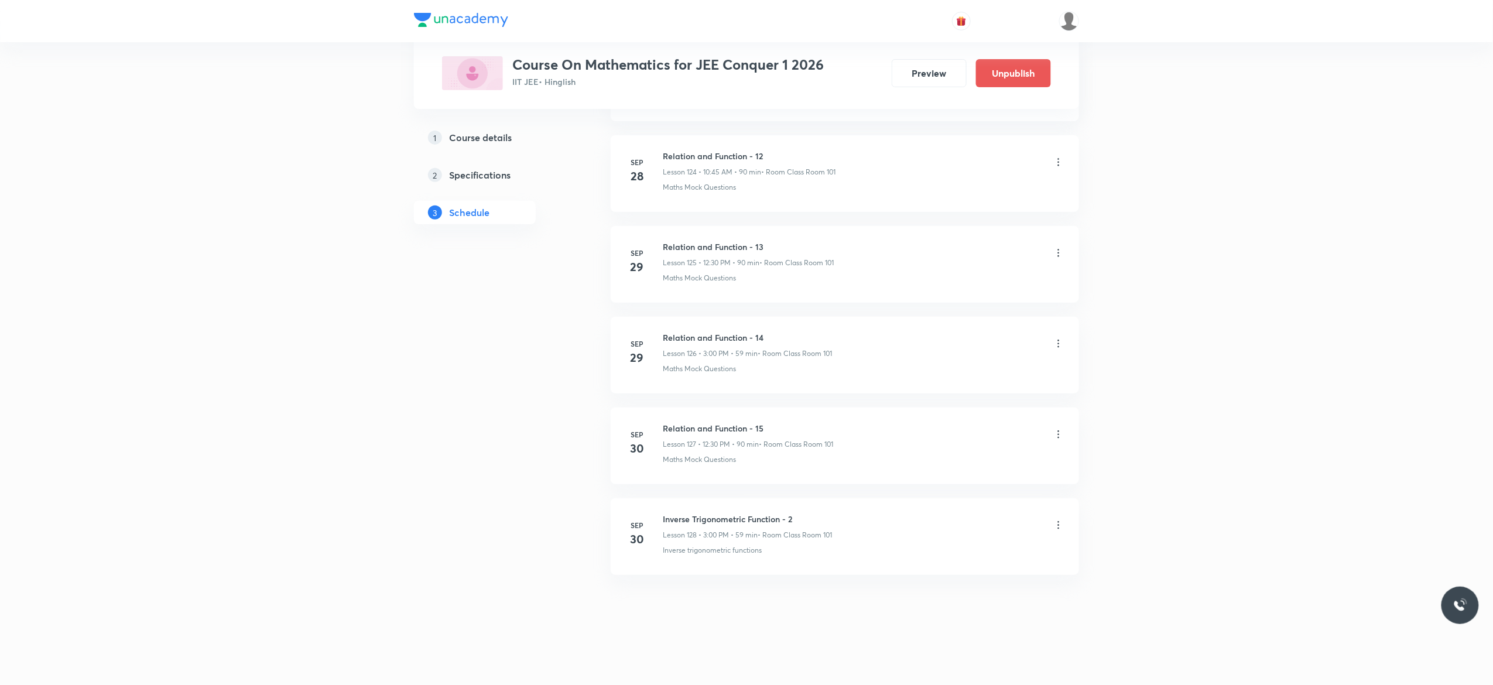
scroll to position [11381, 0]
